Goal: Transaction & Acquisition: Download file/media

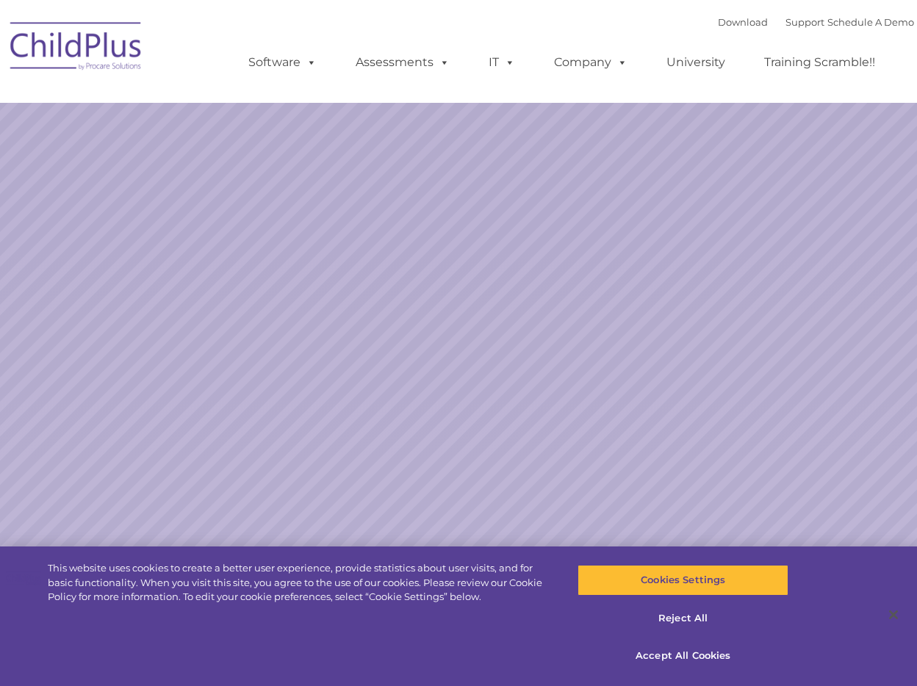
select select "MEDIUM"
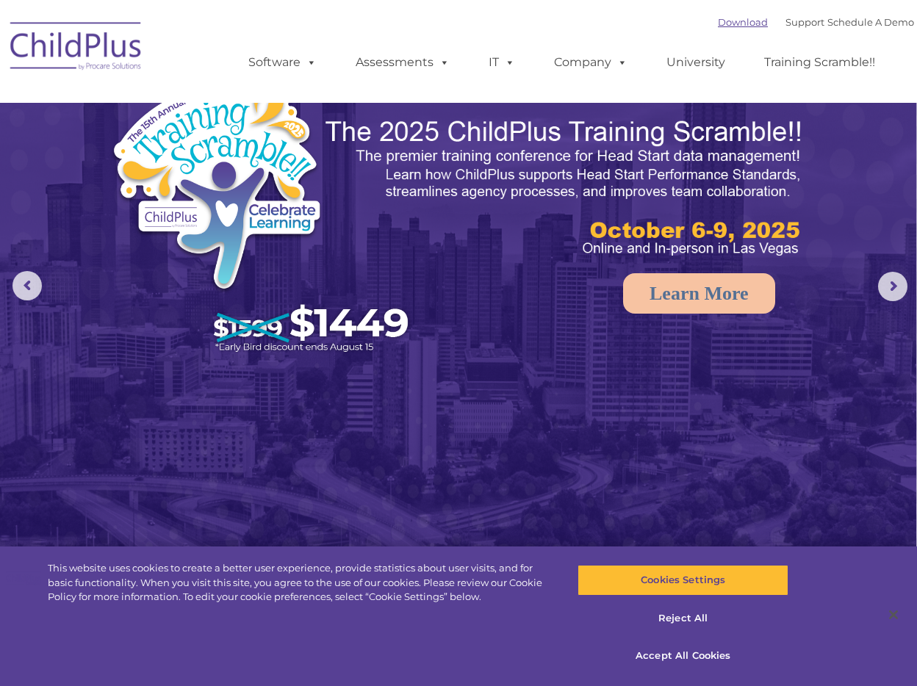
click at [741, 26] on link "Download" at bounding box center [743, 22] width 50 height 12
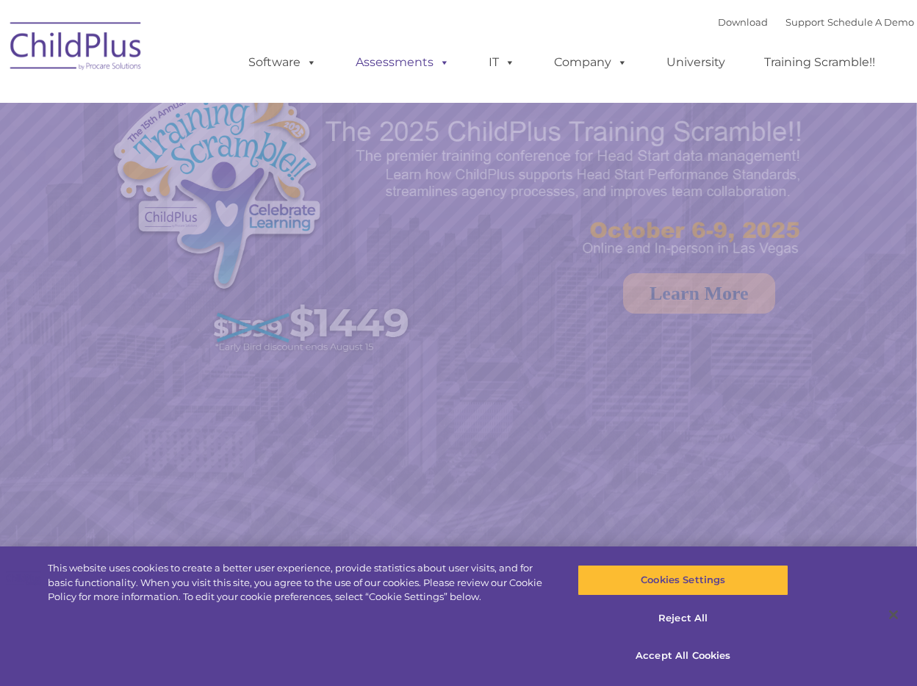
select select "MEDIUM"
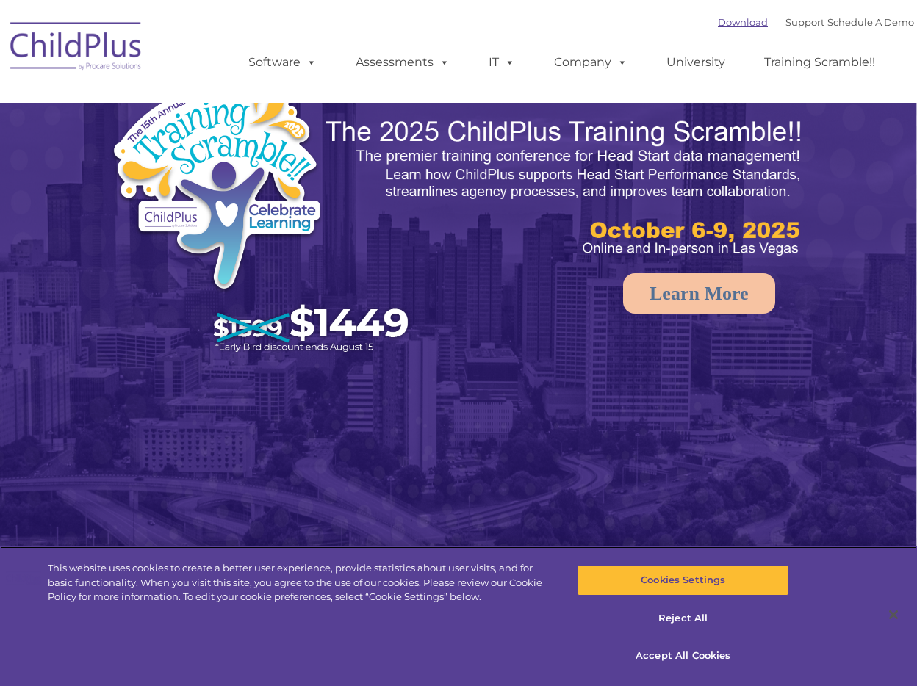
click at [724, 19] on link "Download" at bounding box center [743, 22] width 50 height 12
